Goal: Navigation & Orientation: Find specific page/section

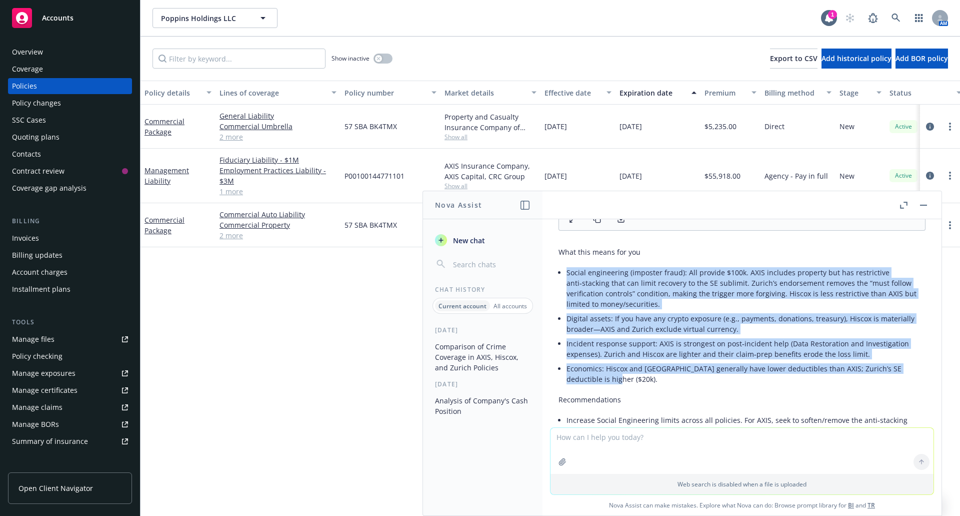
scroll to position [3083, 0]
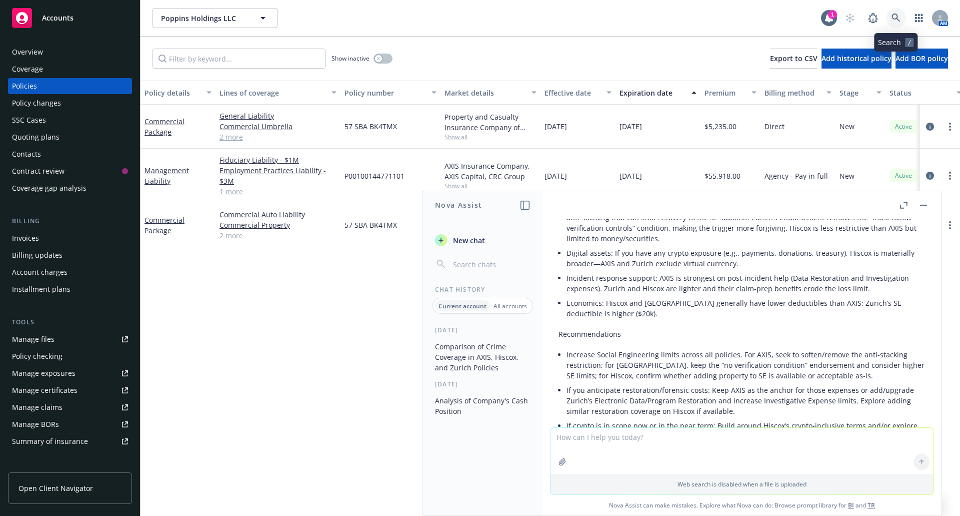
click at [896, 17] on icon at bounding box center [896, 18] width 9 height 9
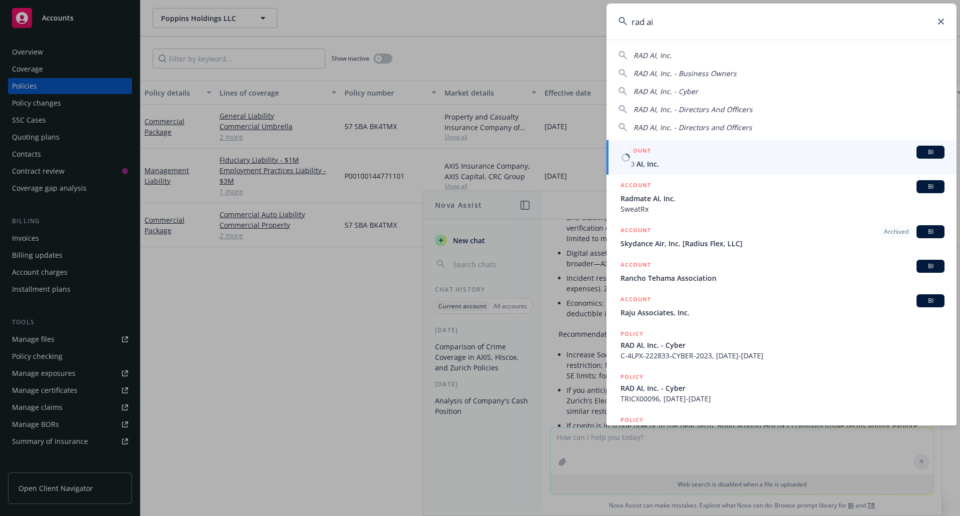
type input "rad ai"
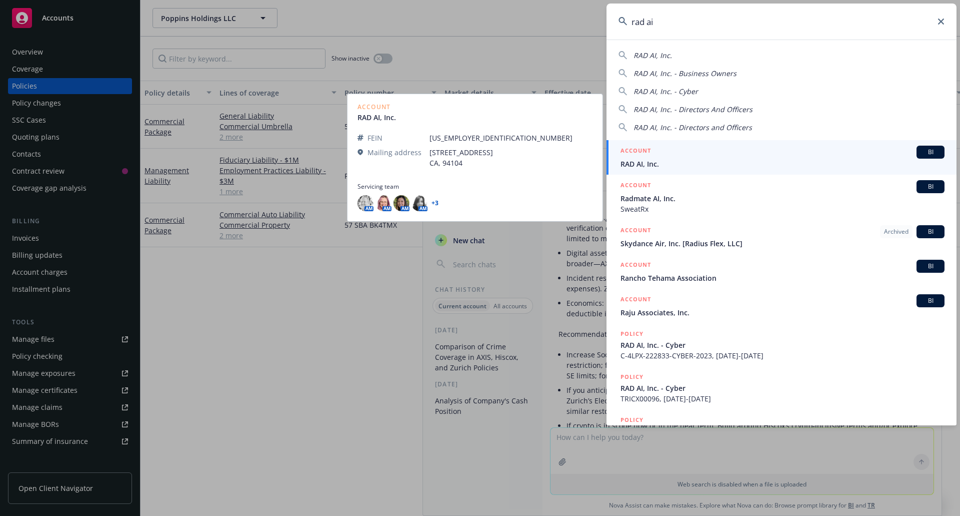
click at [685, 152] on div "ACCOUNT BI" at bounding box center [783, 152] width 324 height 13
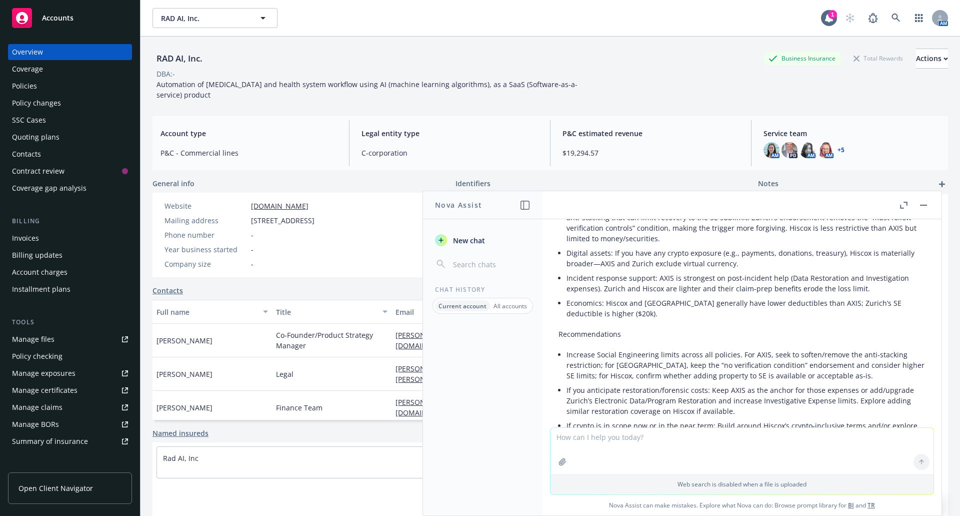
click at [927, 207] on button "button" at bounding box center [924, 205] width 12 height 12
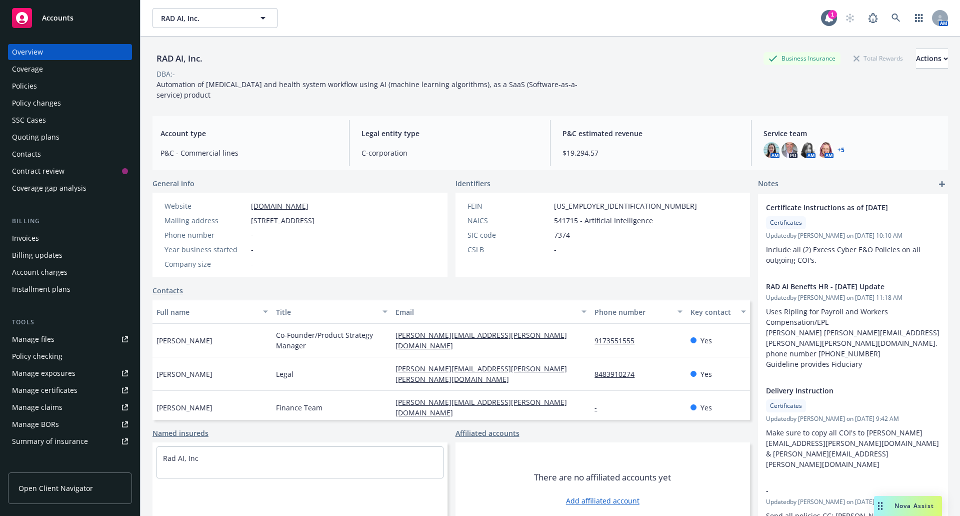
click at [838, 147] on link "+ 5" at bounding box center [841, 150] width 7 height 6
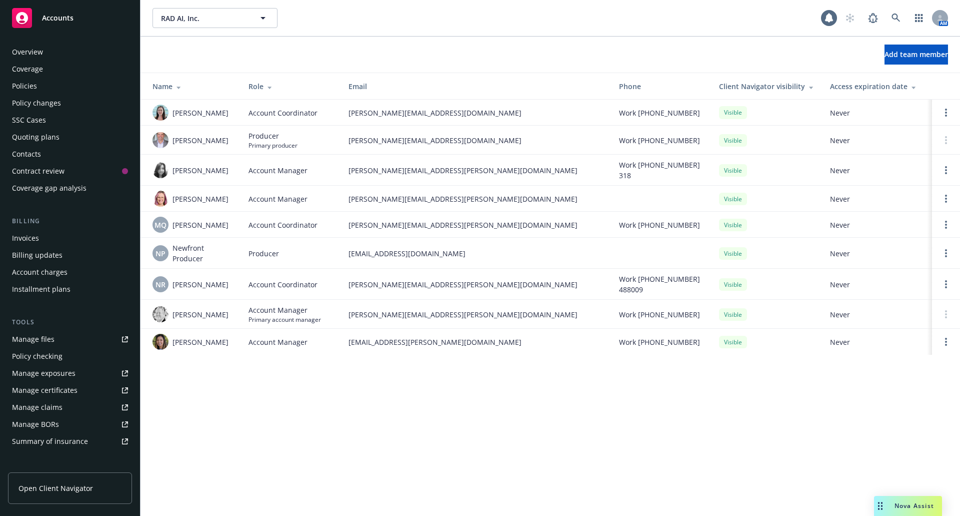
scroll to position [153, 0]
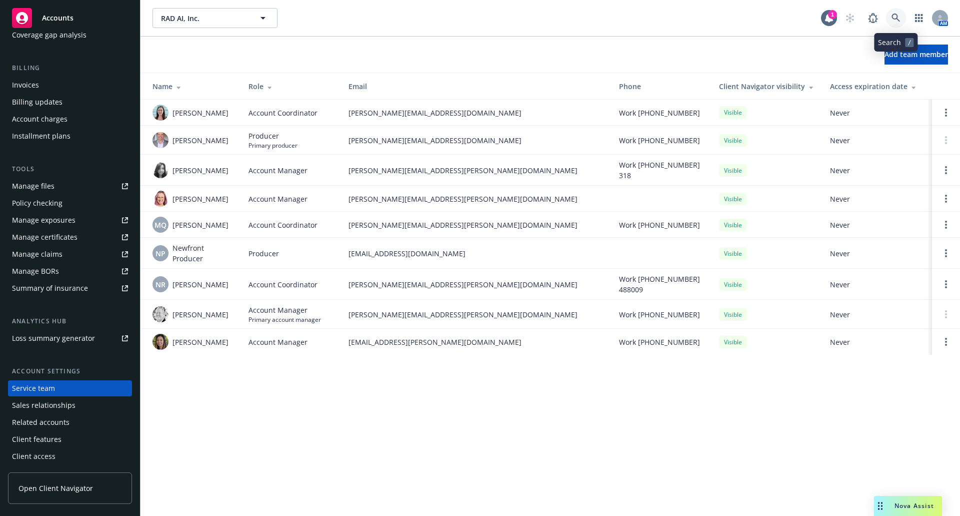
click at [895, 21] on icon at bounding box center [896, 18] width 9 height 9
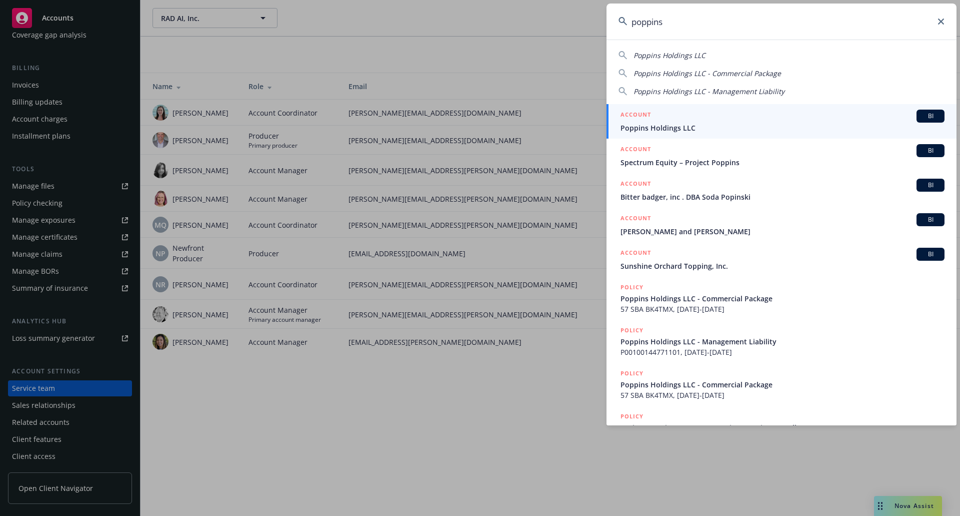
type input "poppins"
click at [764, 128] on span "Poppins Holdings LLC" at bounding box center [783, 128] width 324 height 11
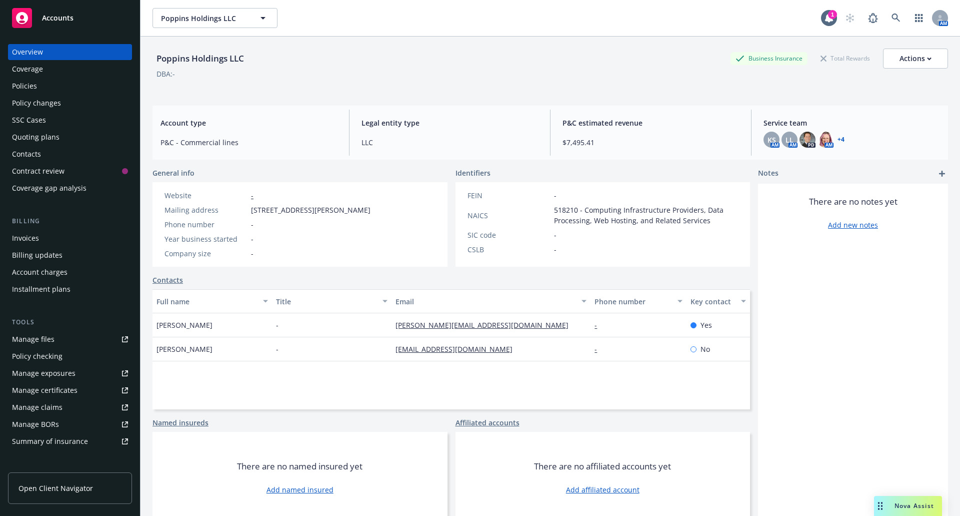
click at [839, 138] on link "+ 4" at bounding box center [841, 140] width 7 height 6
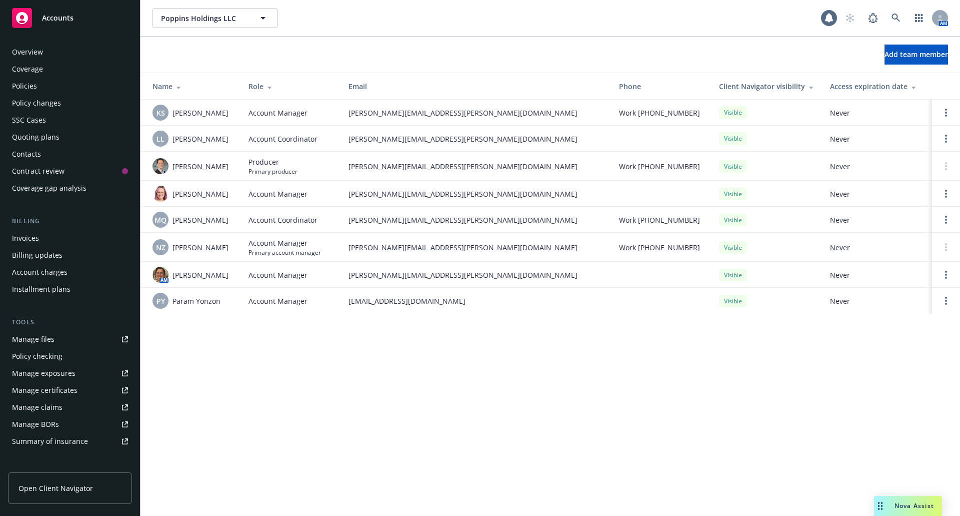
scroll to position [153, 0]
